Goal: Task Accomplishment & Management: Manage account settings

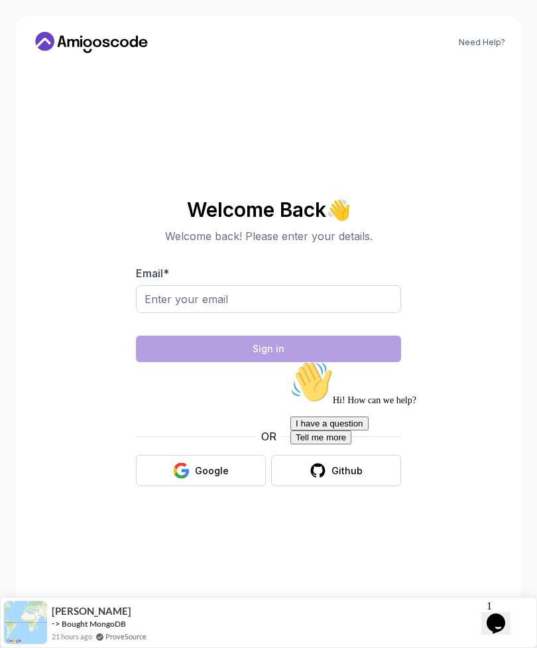
click at [490, 31] on div "Need Help? Welcome Back 👋 Welcome back! Please enter your details. Email * Sign…" at bounding box center [269, 324] width 506 height 616
click at [487, 46] on link "Need Help?" at bounding box center [482, 42] width 46 height 11
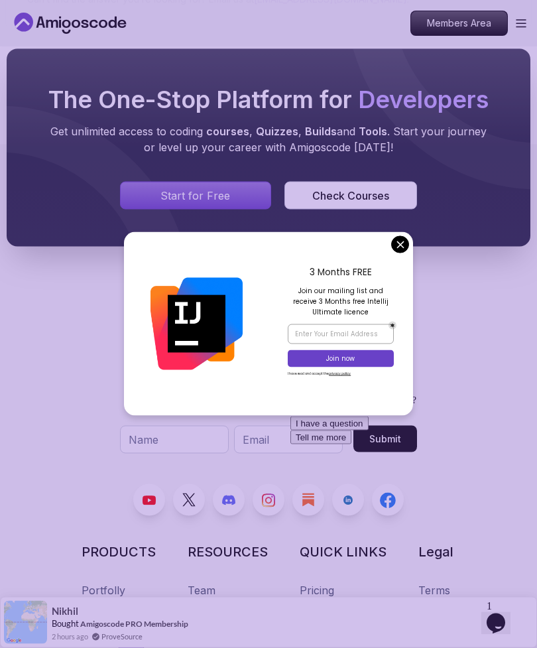
scroll to position [891, 0]
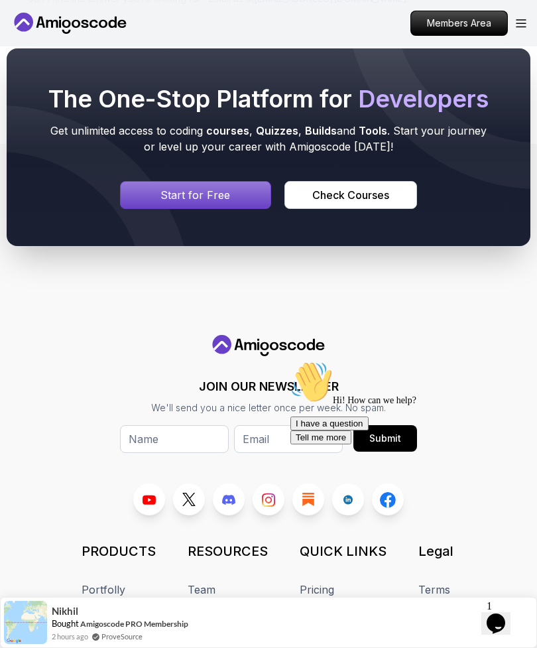
click at [398, 265] on div "The One-Stop Platform for Developers Get unlimited access to coding courses , Q…" at bounding box center [268, 147] width 537 height 325
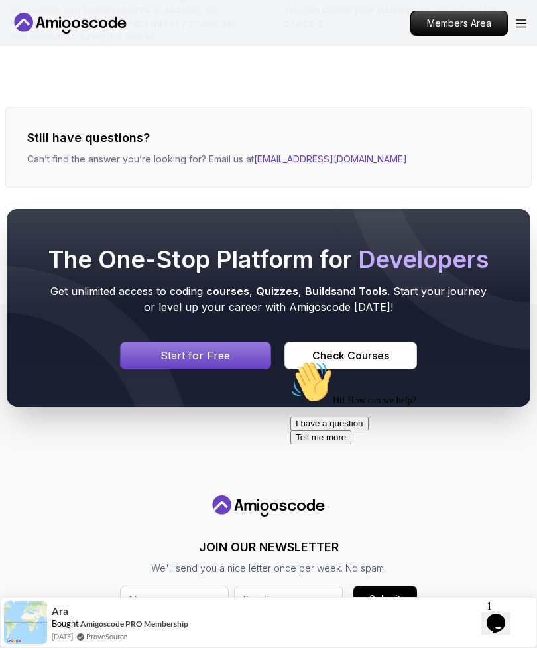
scroll to position [740, 0]
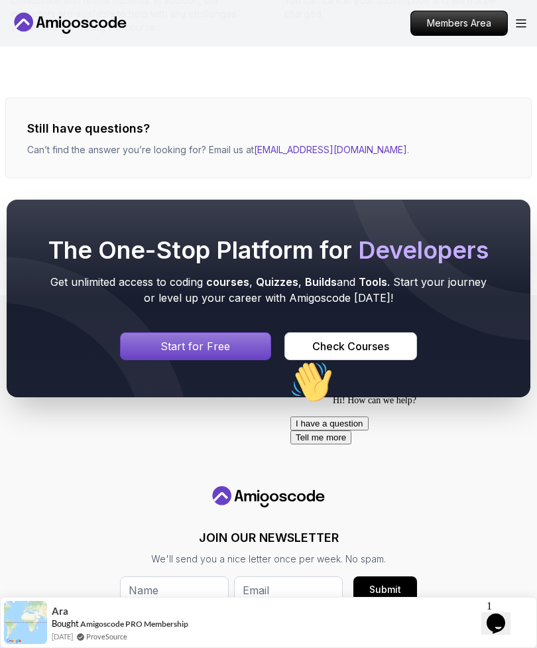
click at [411, 389] on div at bounding box center [269, 299] width 524 height 198
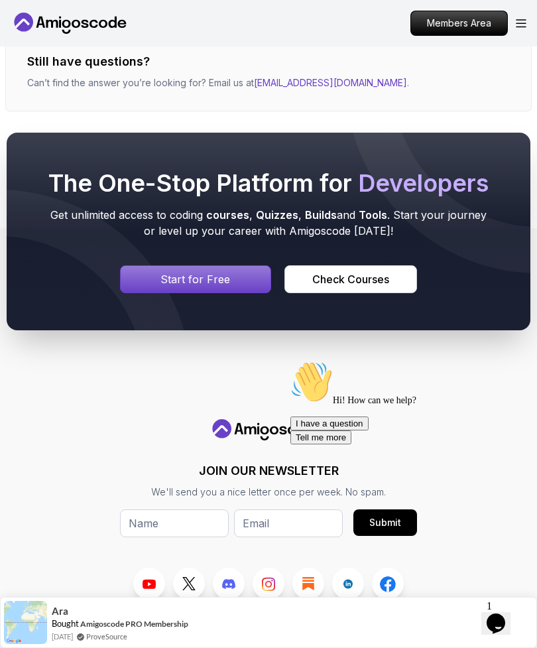
scroll to position [809, 0]
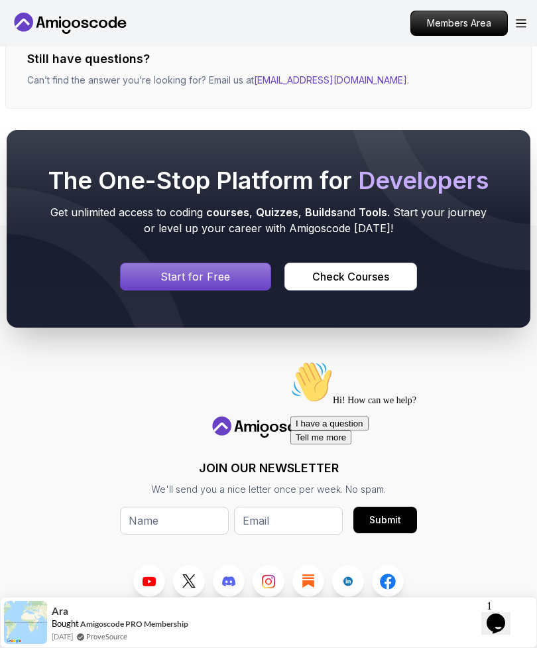
click at [372, 285] on div "Check Courses" at bounding box center [351, 277] width 77 height 16
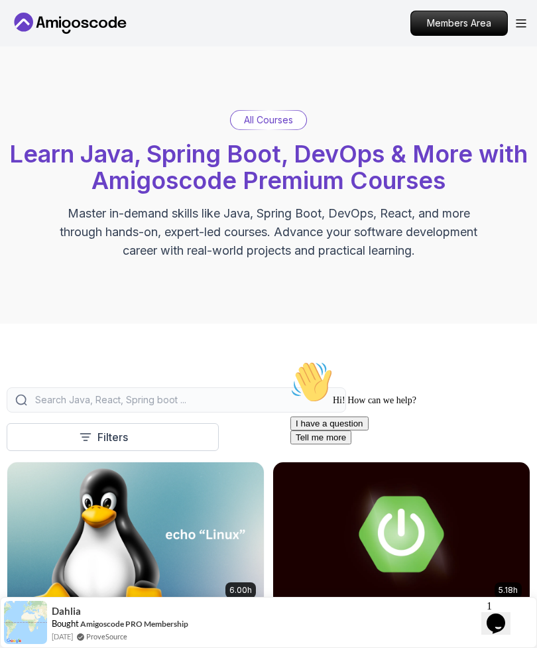
click at [526, 22] on icon "Open Menu" at bounding box center [521, 23] width 11 height 9
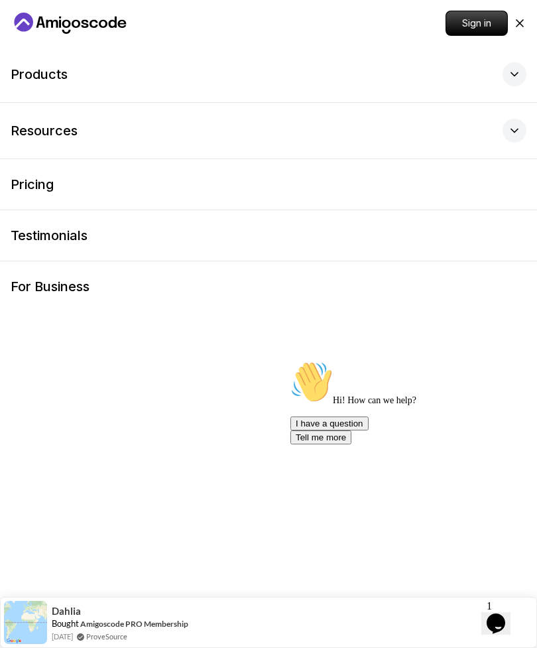
click at [521, 21] on icon at bounding box center [520, 23] width 13 height 13
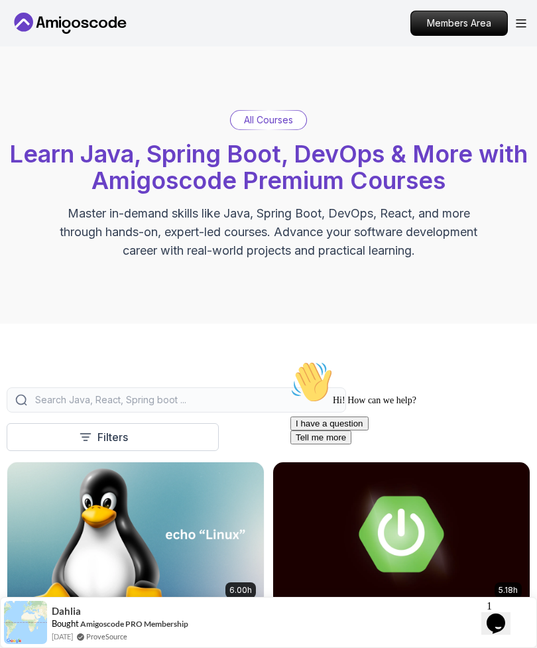
click at [461, 33] on p "Members Area" at bounding box center [459, 23] width 96 height 24
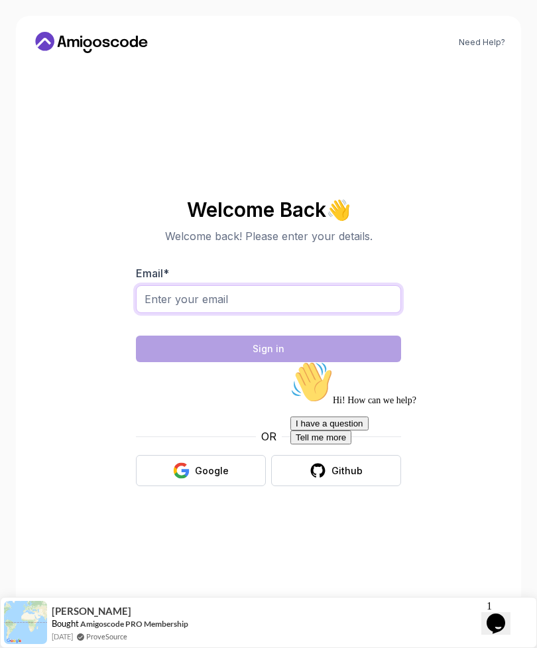
click at [257, 313] on input "Email *" at bounding box center [268, 299] width 265 height 28
type input "beate.majetschak@web.de"
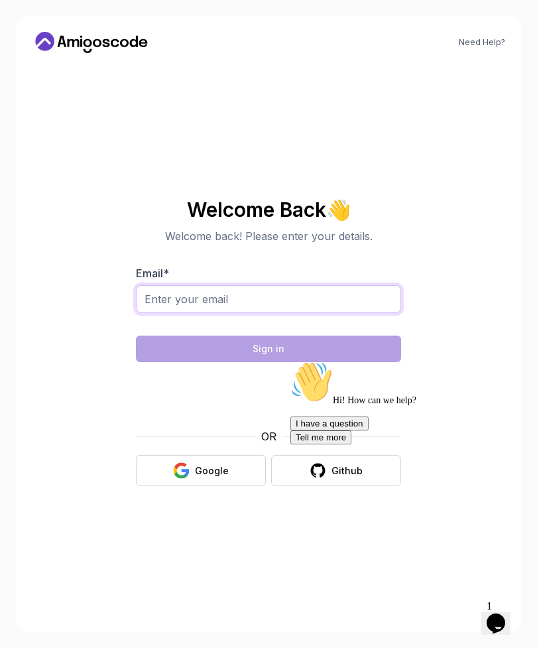
click at [232, 313] on input "Email *" at bounding box center [268, 299] width 265 height 28
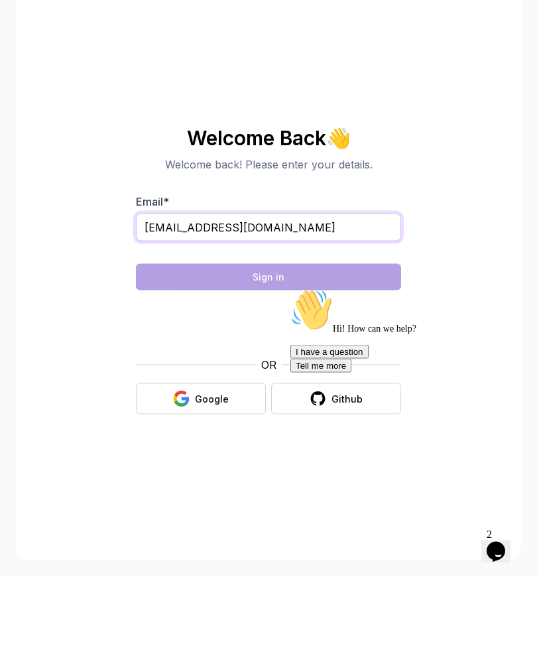
type input "beate.majetschak@web.de"
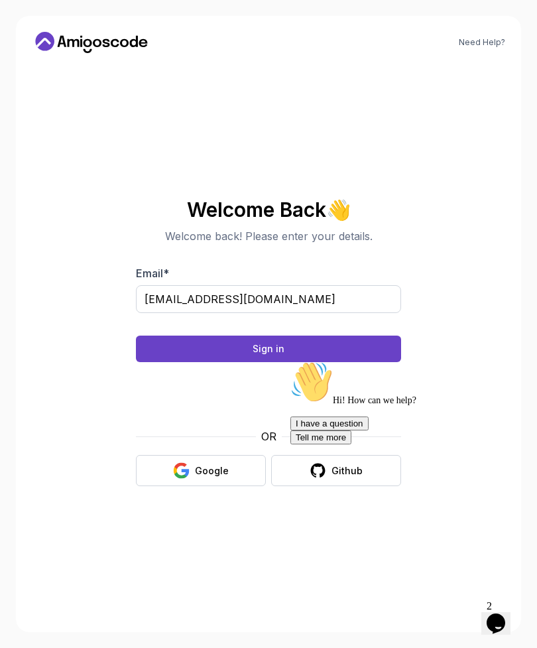
click at [288, 336] on button "Sign in" at bounding box center [268, 349] width 265 height 27
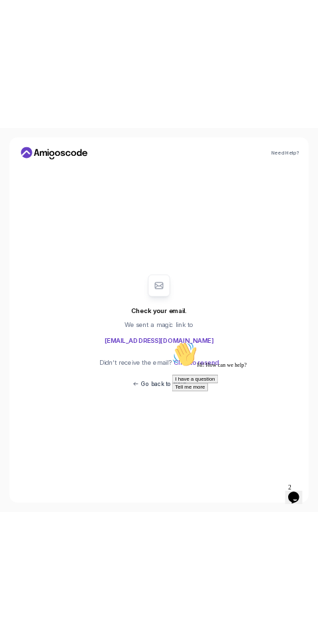
scroll to position [0, 0]
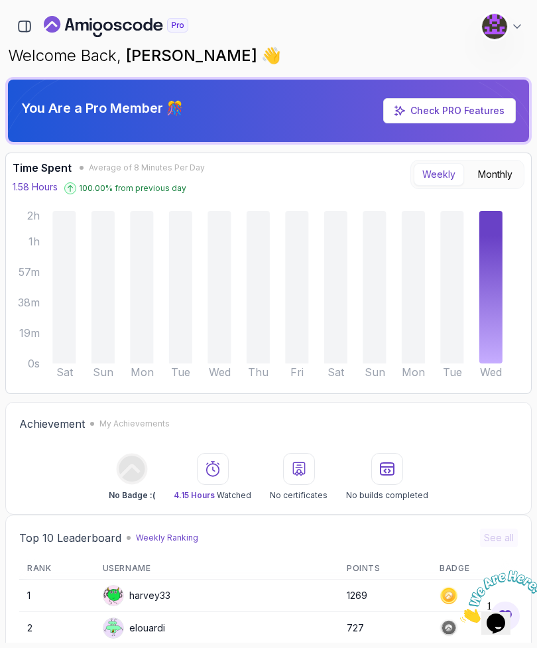
click at [186, 53] on span "[PERSON_NAME]" at bounding box center [193, 55] width 135 height 19
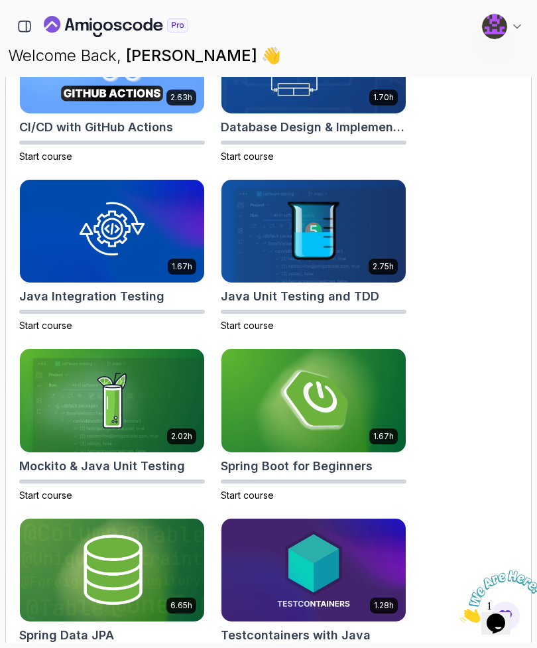
click at [100, 50] on p "Welcome Back, [PERSON_NAME] 👋" at bounding box center [269, 55] width 522 height 21
click at [495, 29] on img at bounding box center [494, 26] width 25 height 25
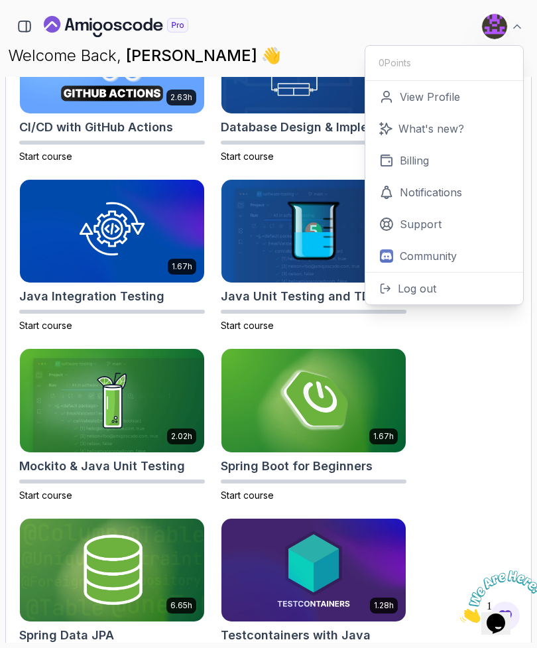
click at [222, 51] on span "[PERSON_NAME]" at bounding box center [193, 55] width 135 height 19
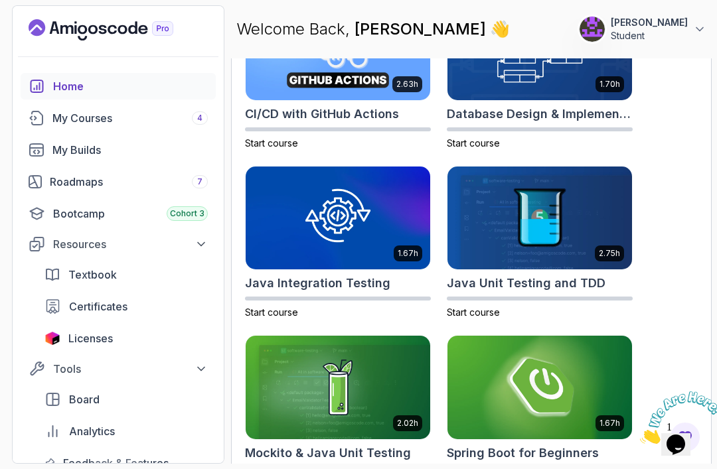
click at [100, 125] on div "My Courses 4" at bounding box center [129, 118] width 155 height 16
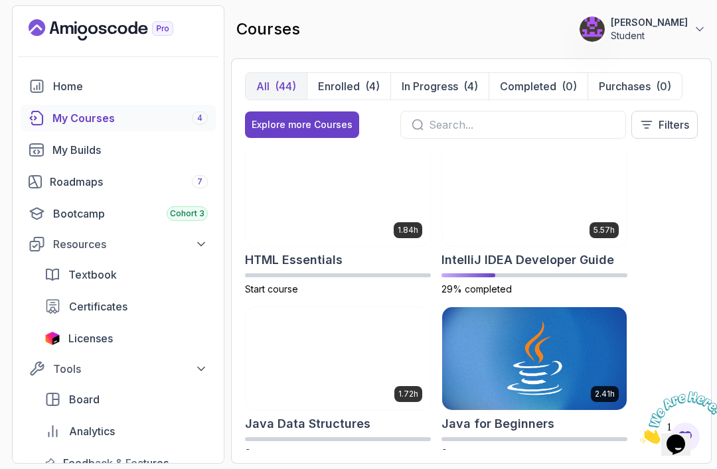
scroll to position [997, 0]
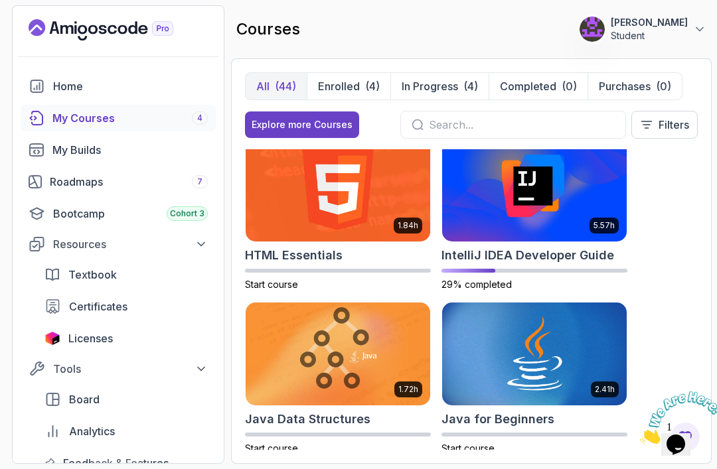
click at [537, 172] on img at bounding box center [534, 190] width 184 height 104
